Goal: Task Accomplishment & Management: Manage account settings

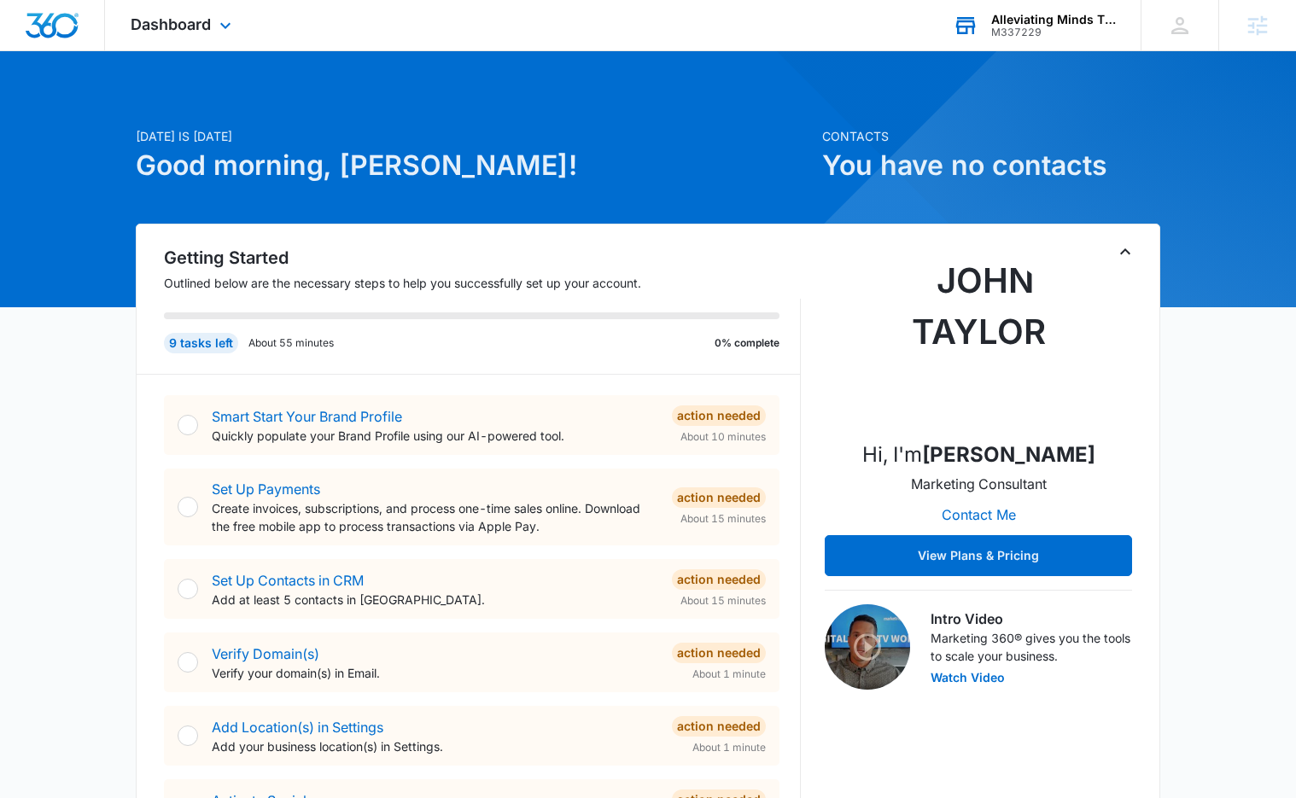
click at [1020, 20] on div "Alleviating Minds Therapy Services" at bounding box center [1053, 20] width 125 height 14
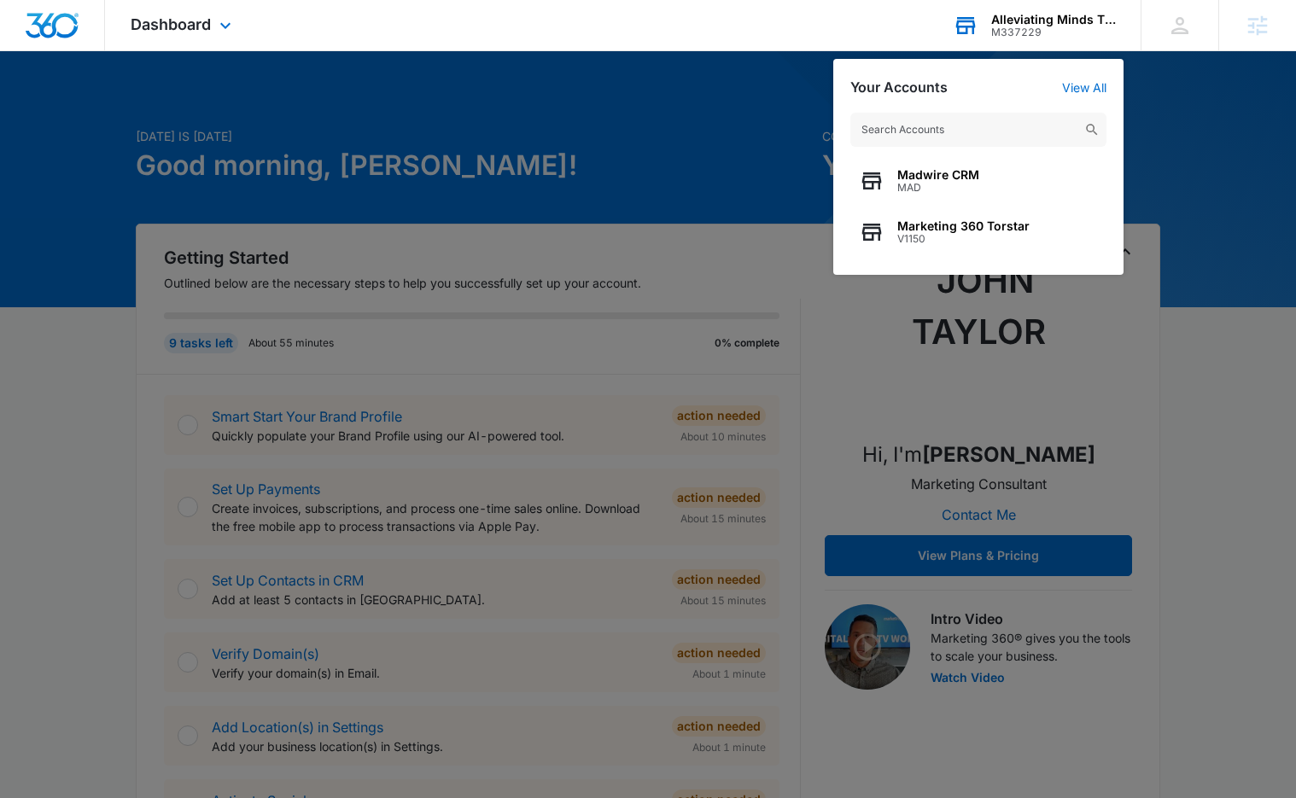
click at [953, 126] on input "text" at bounding box center [978, 130] width 256 height 34
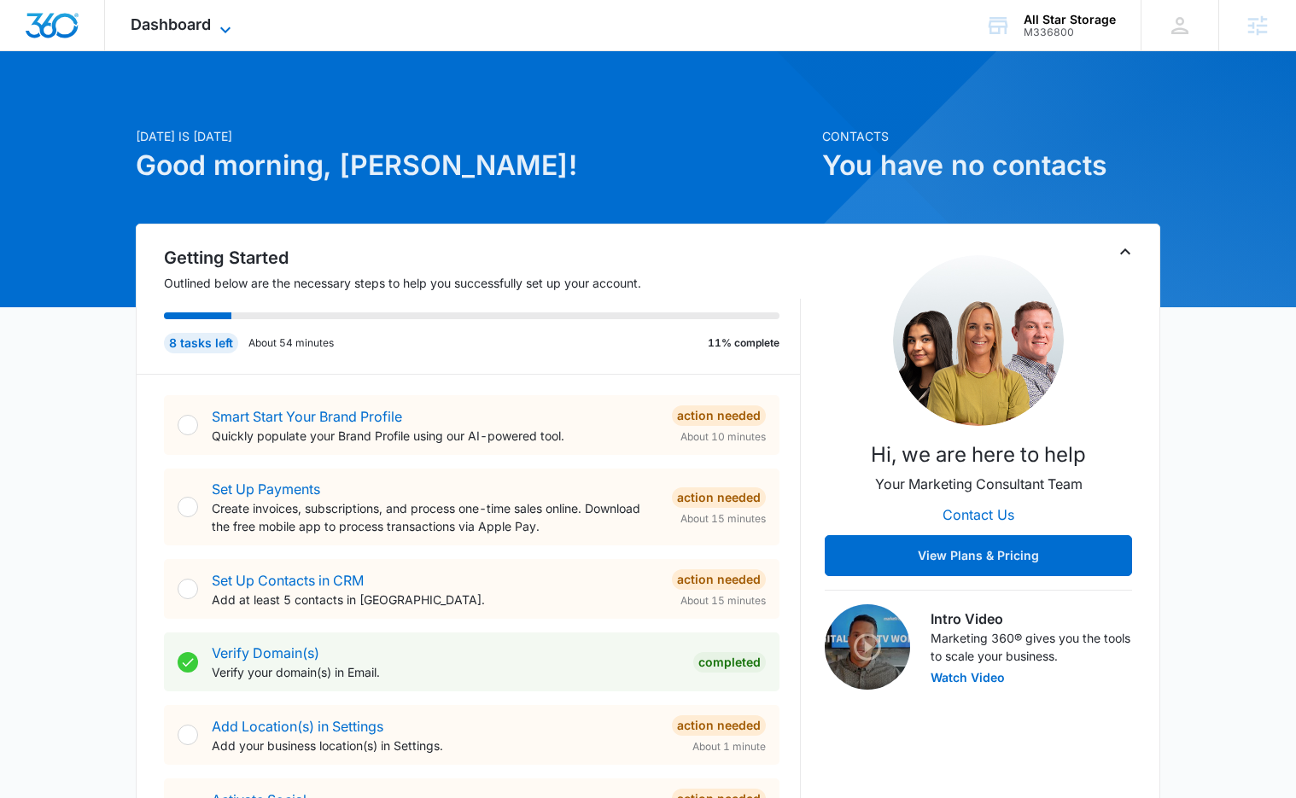
click at [190, 18] on span "Dashboard" at bounding box center [171, 24] width 80 height 18
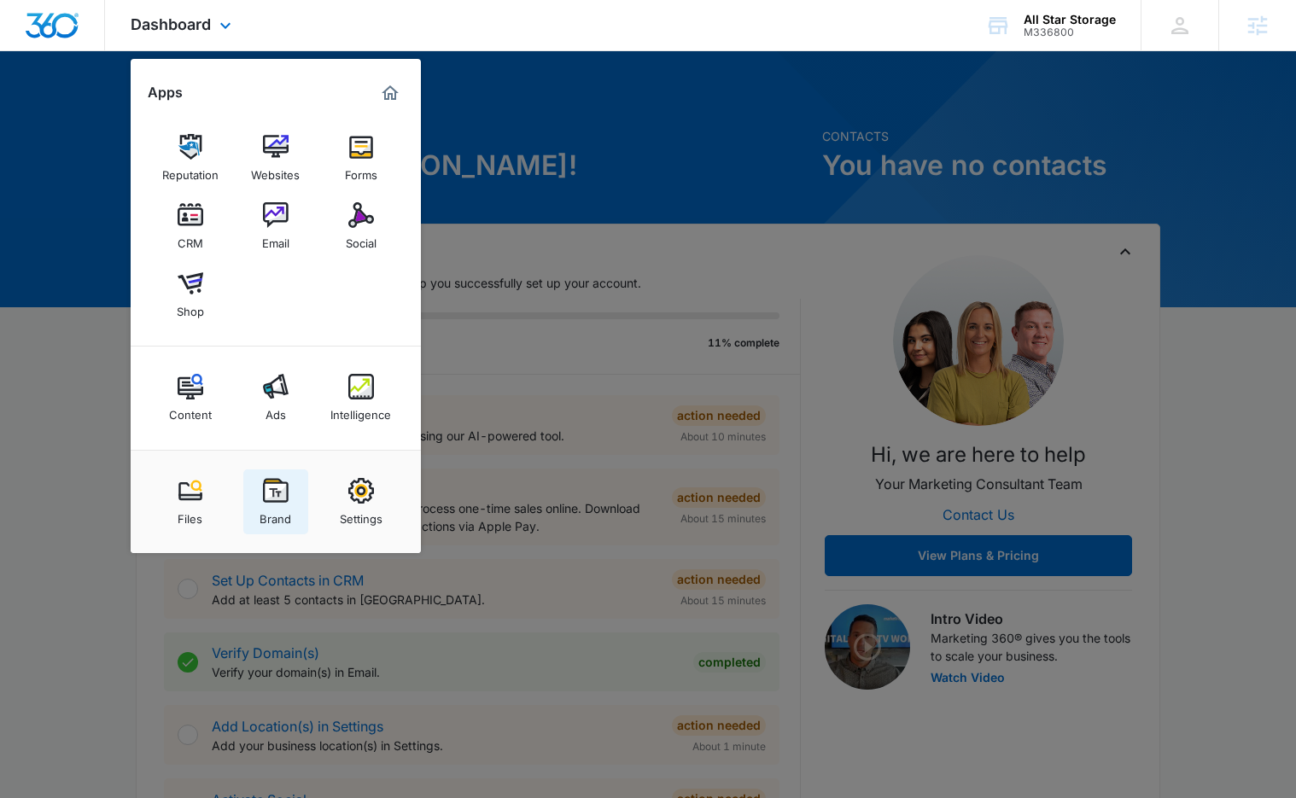
click at [270, 505] on div "Brand" at bounding box center [276, 515] width 32 height 22
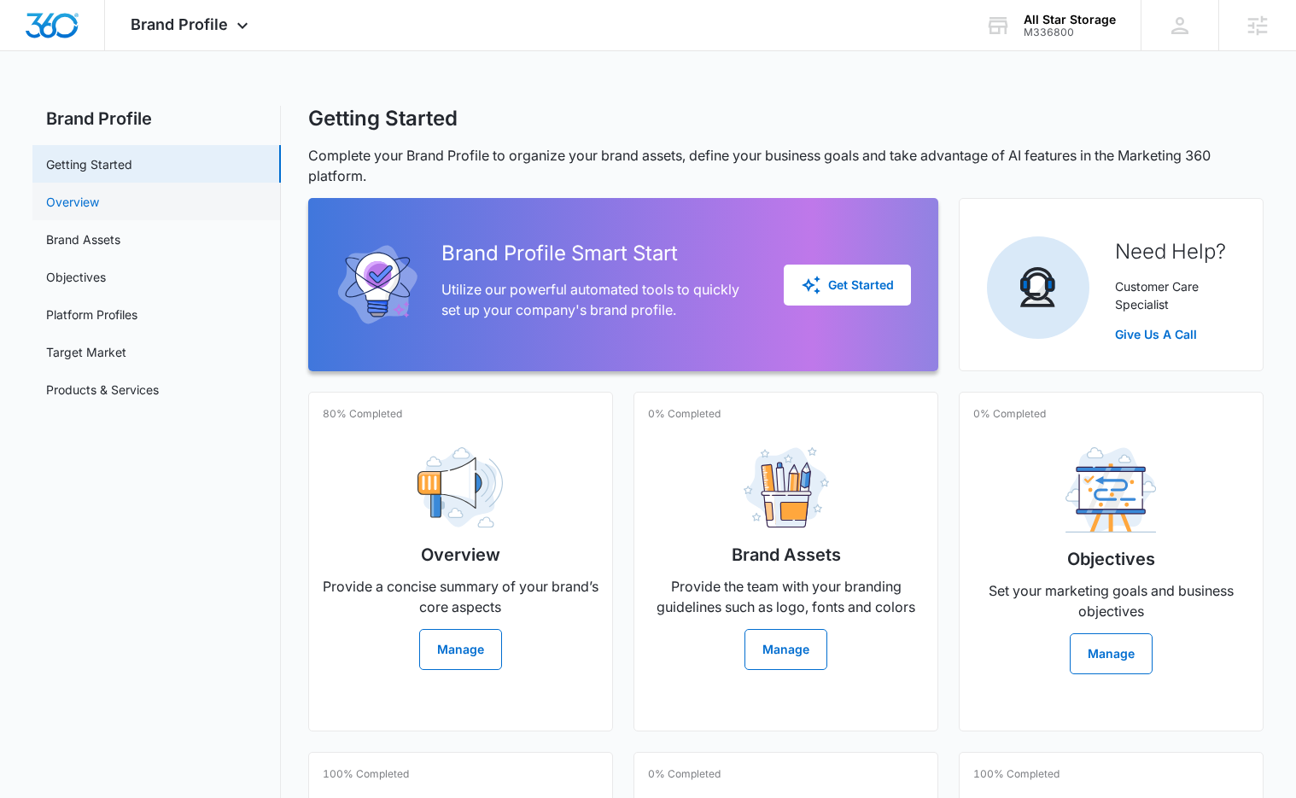
click at [96, 198] on link "Overview" at bounding box center [72, 202] width 53 height 18
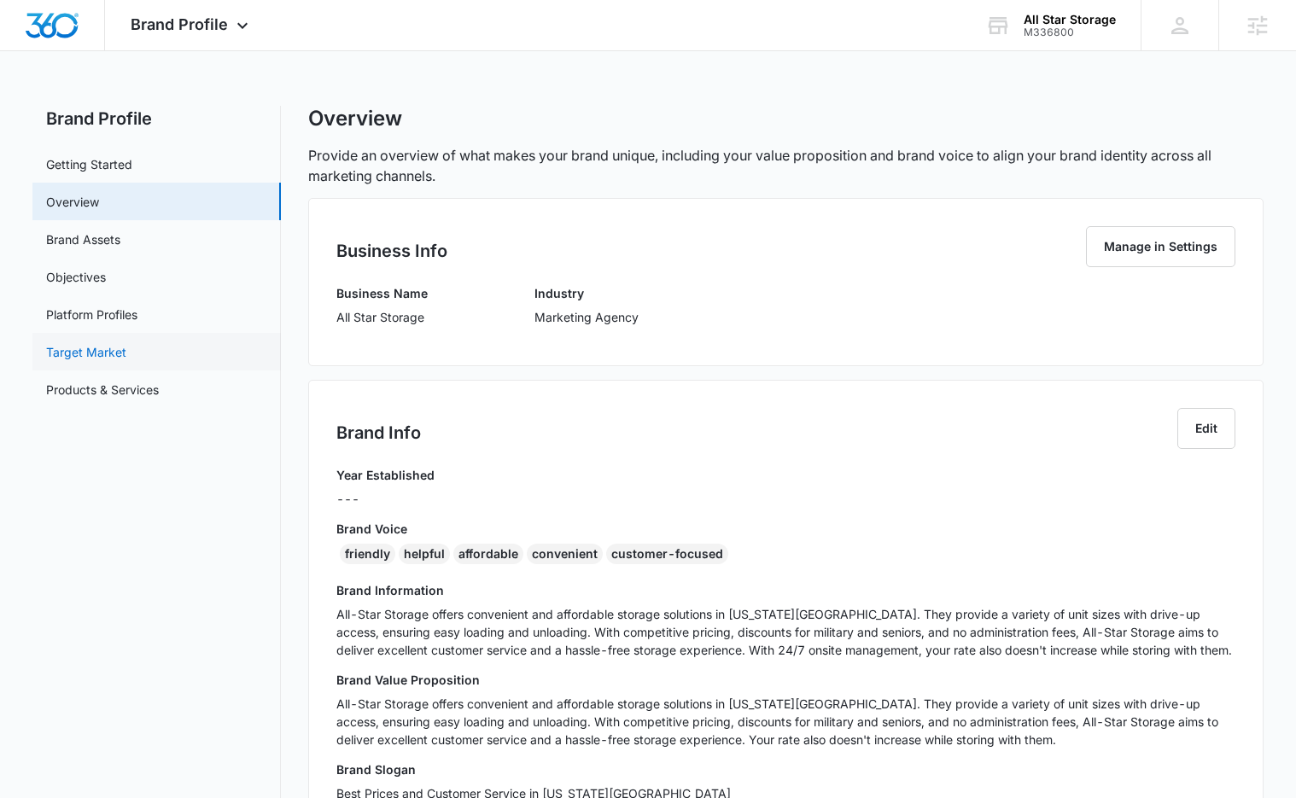
click at [126, 343] on link "Target Market" at bounding box center [86, 352] width 80 height 18
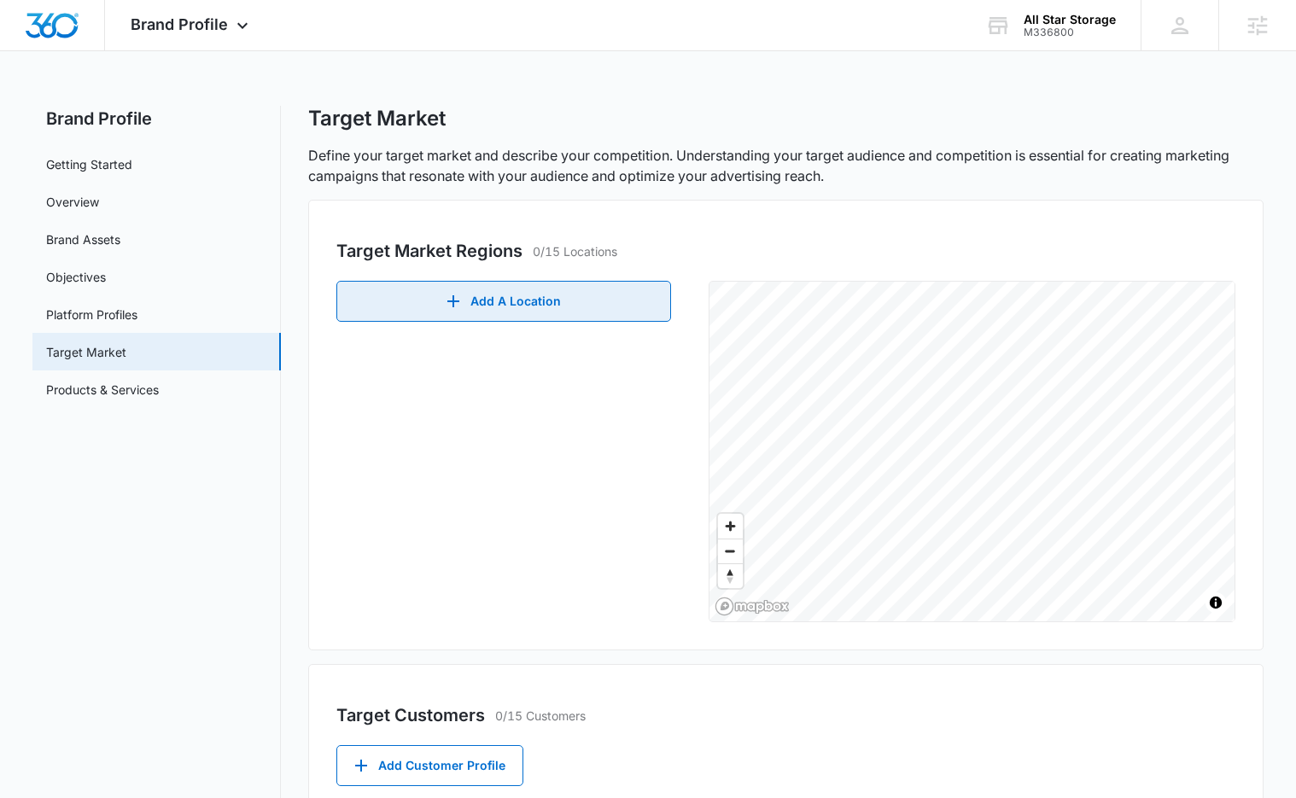
click at [455, 295] on icon "button" at bounding box center [453, 301] width 20 height 20
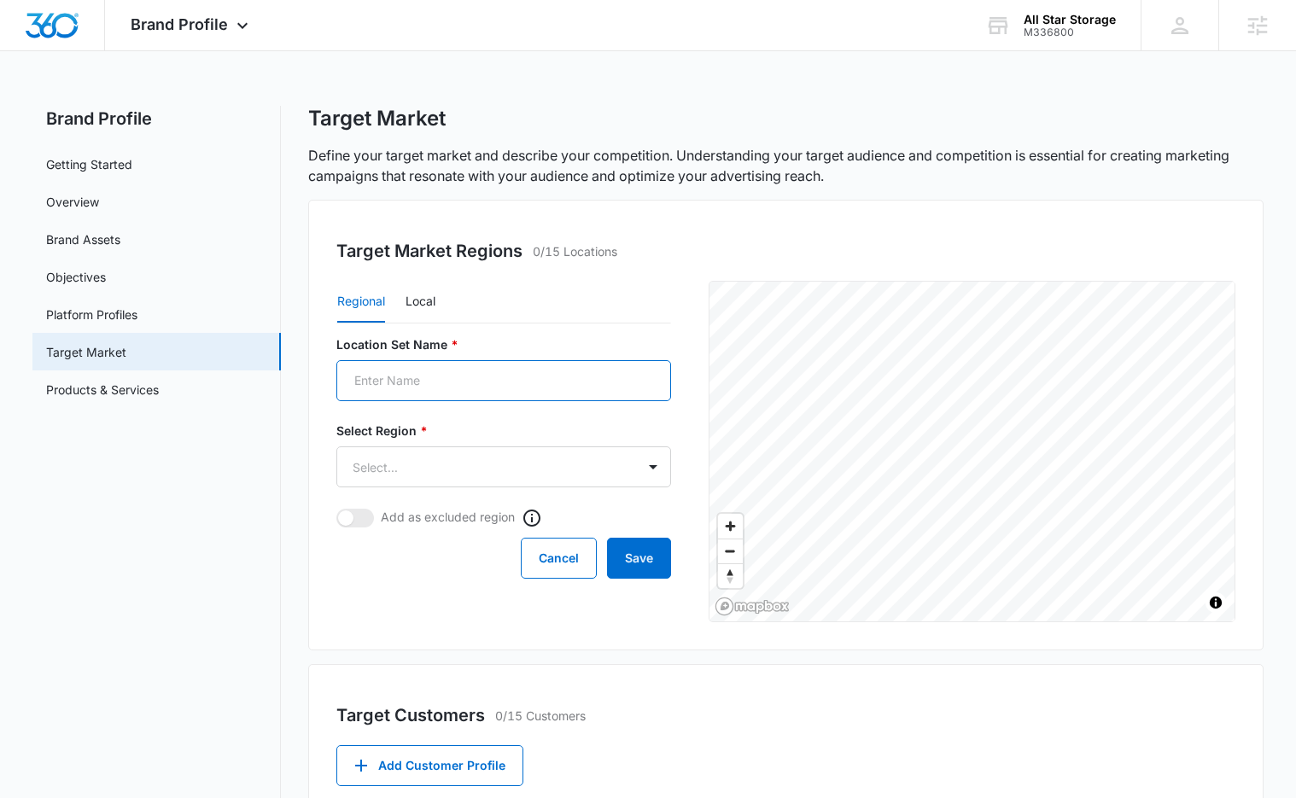
click at [454, 389] on input "Location Set Name *" at bounding box center [503, 380] width 335 height 41
click at [456, 301] on div "Regional Local" at bounding box center [503, 302] width 335 height 43
click at [417, 290] on button "Local" at bounding box center [421, 302] width 30 height 41
click at [372, 299] on button "Regional" at bounding box center [361, 302] width 48 height 41
